Goal: Transaction & Acquisition: Purchase product/service

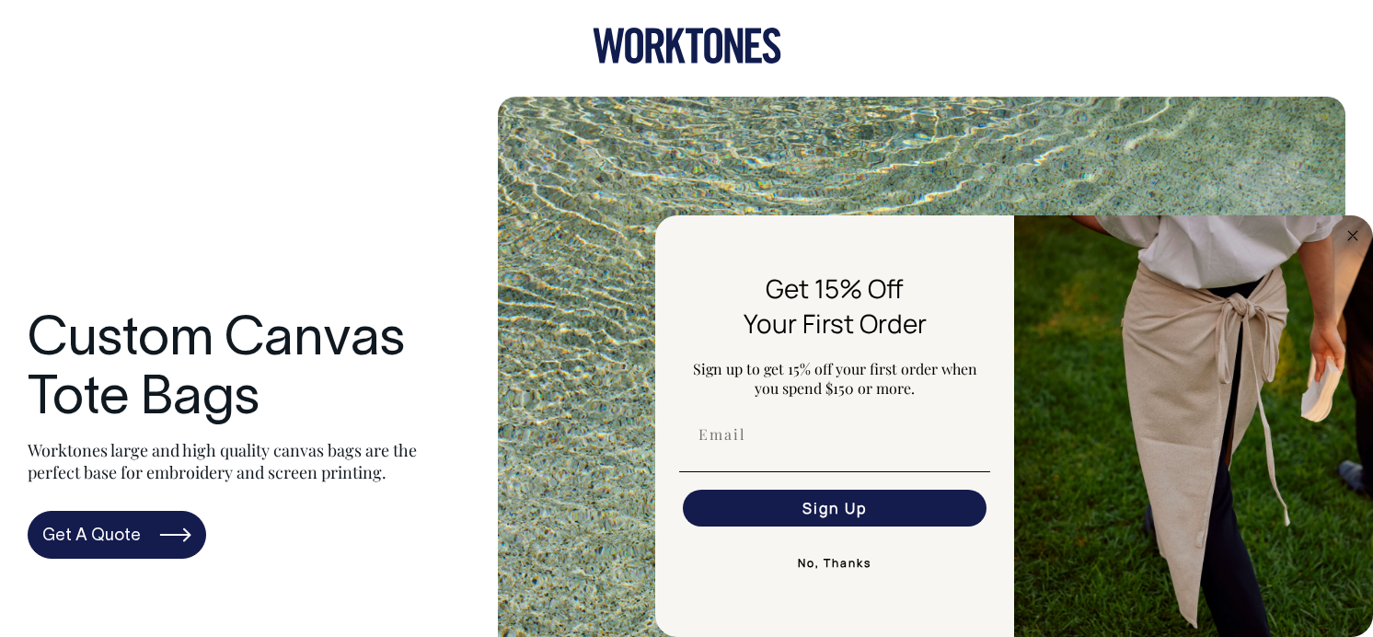
click at [681, 44] on icon at bounding box center [687, 46] width 189 height 36
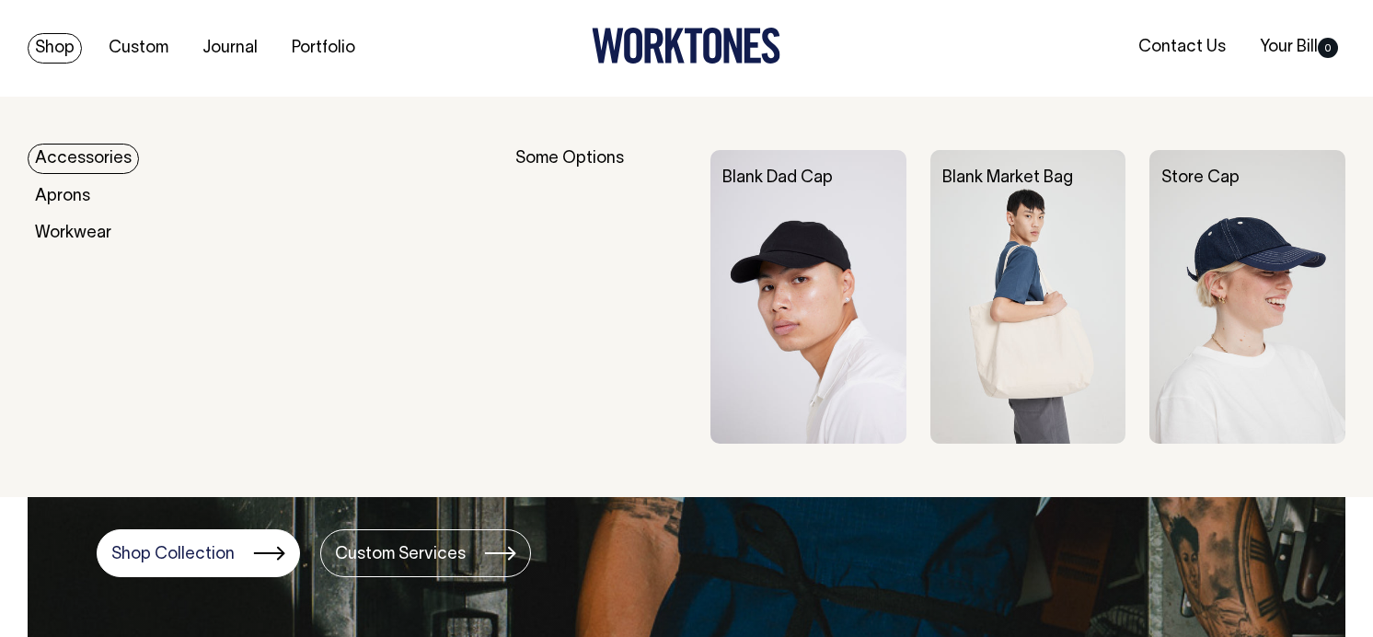
click at [1029, 348] on img at bounding box center [1029, 297] width 196 height 294
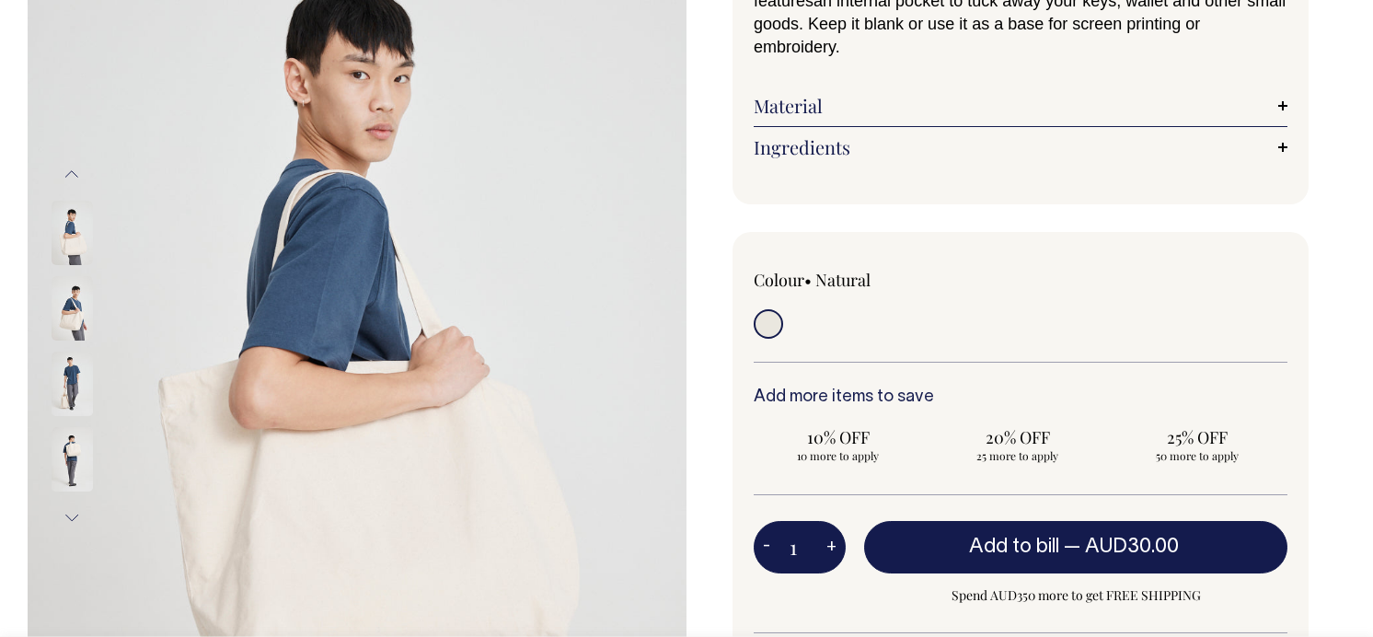
scroll to position [245, 0]
